Goal: Task Accomplishment & Management: Manage account settings

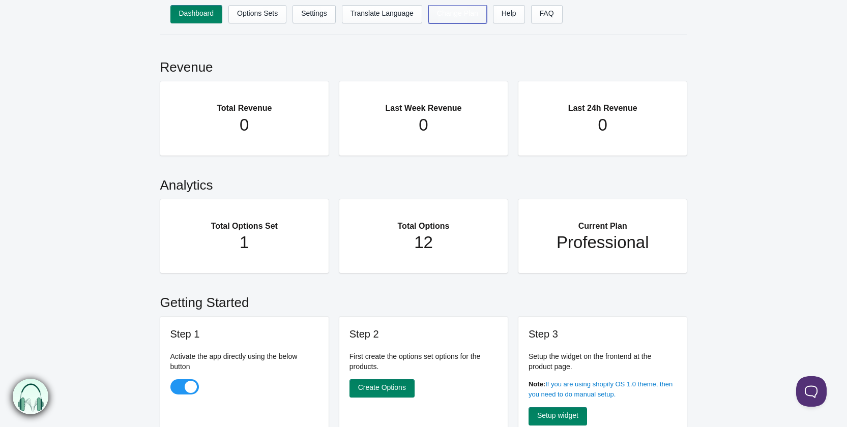
click at [459, 16] on link "Change Plan" at bounding box center [457, 14] width 58 height 18
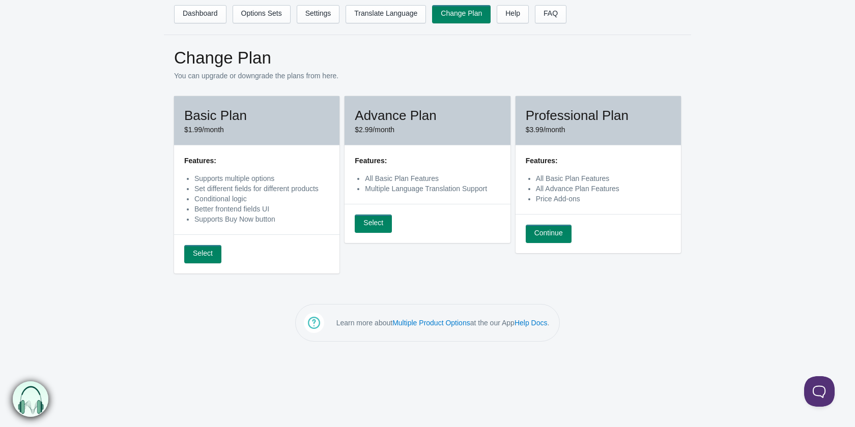
click at [242, 318] on footer "Learn more about Multiple Product Options at the our App Help Docs ." at bounding box center [427, 328] width 855 height 48
click at [174, 12] on link "Dashboard" at bounding box center [200, 14] width 52 height 18
click at [191, 13] on link "Dashboard" at bounding box center [200, 14] width 52 height 18
